Goal: Find specific page/section: Find specific page/section

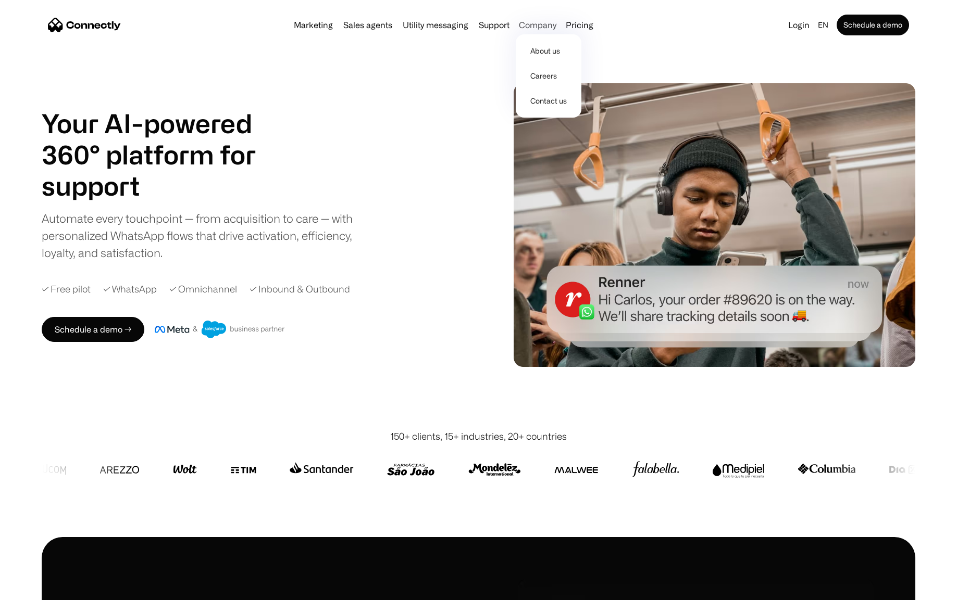
click at [530, 27] on div "Company" at bounding box center [537, 25] width 37 height 15
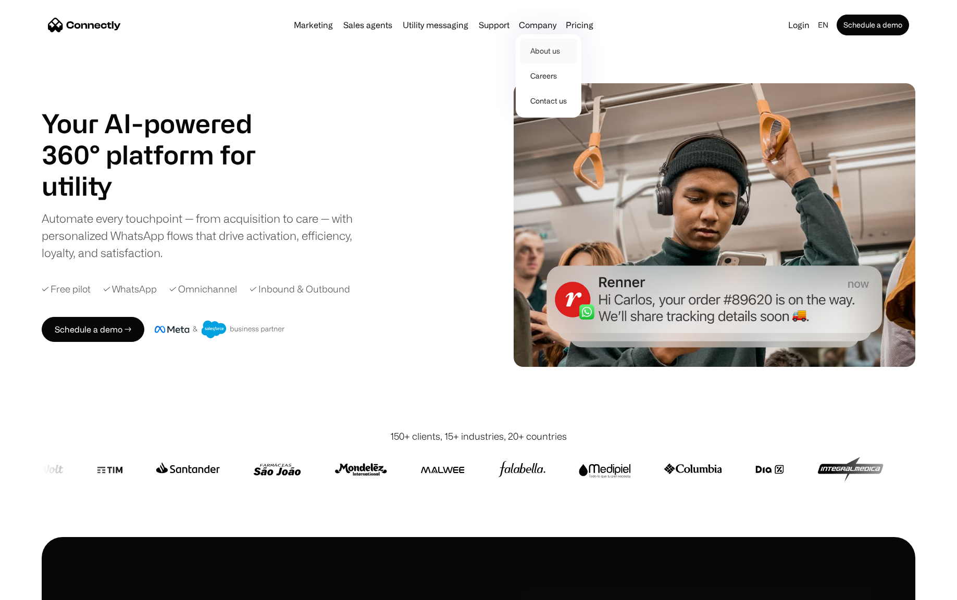
click at [538, 48] on link "About us" at bounding box center [548, 51] width 57 height 25
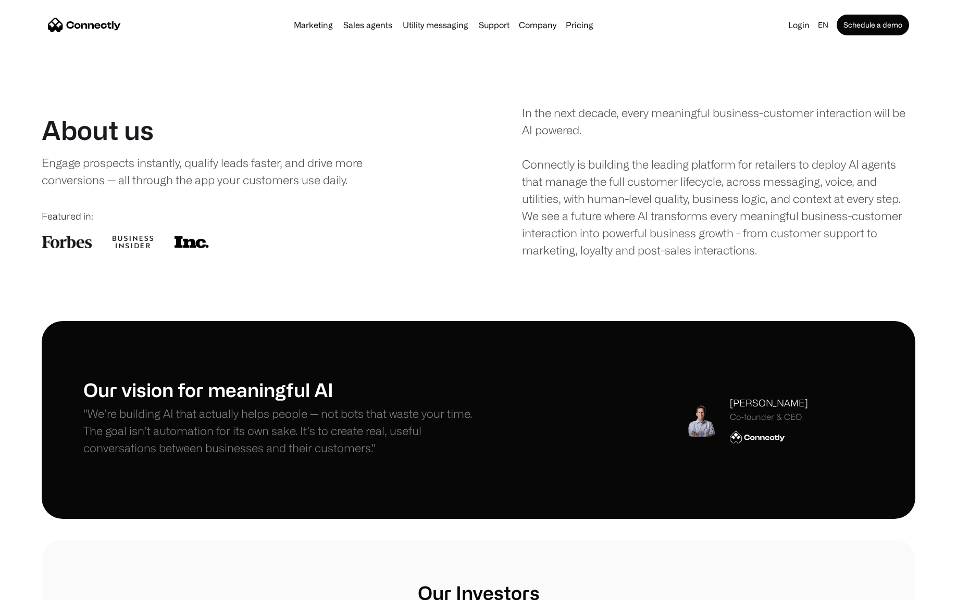
click at [774, 428] on div "[PERSON_NAME] Co-founder & CEO" at bounding box center [769, 419] width 78 height 47
click at [771, 417] on div "Co-founder & CEO" at bounding box center [769, 417] width 78 height 10
click at [757, 442] on img at bounding box center [757, 437] width 55 height 13
